Goal: Task Accomplishment & Management: Complete application form

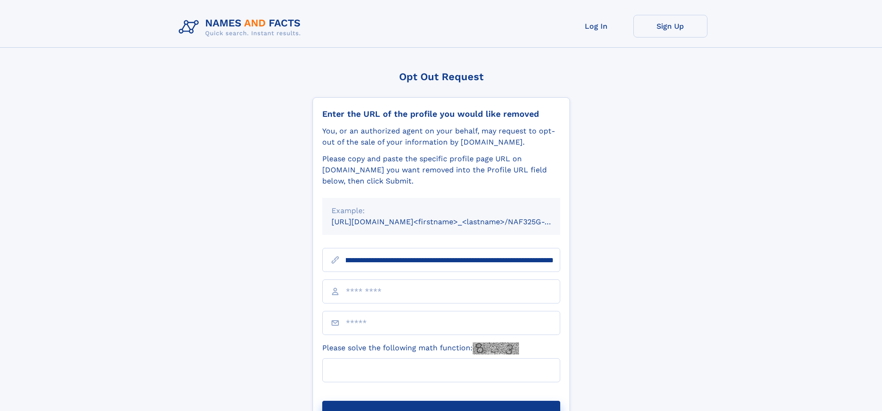
scroll to position [0, 100]
type input "**********"
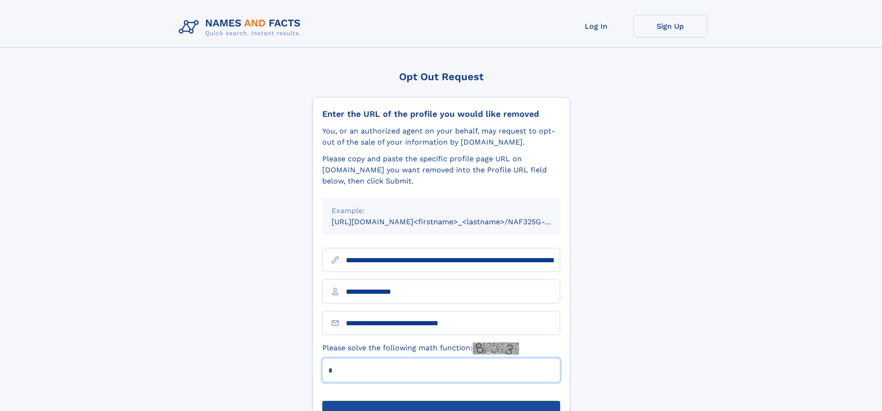
type input "*"
click at [441, 401] on button "Submit Opt Out Request" at bounding box center [441, 416] width 238 height 30
